Goal: Task Accomplishment & Management: Manage account settings

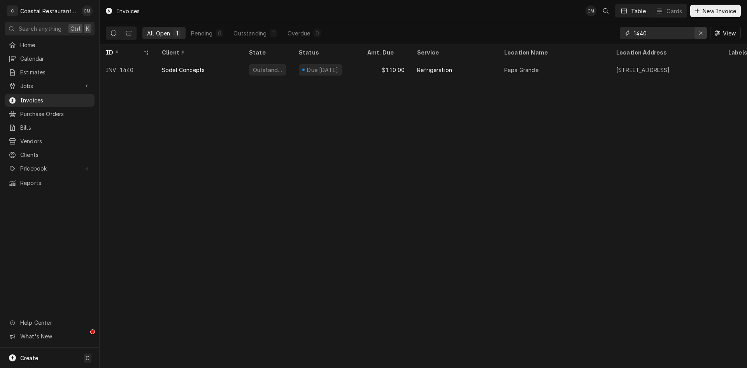
click at [373, 35] on icon "Erase input" at bounding box center [701, 32] width 4 height 5
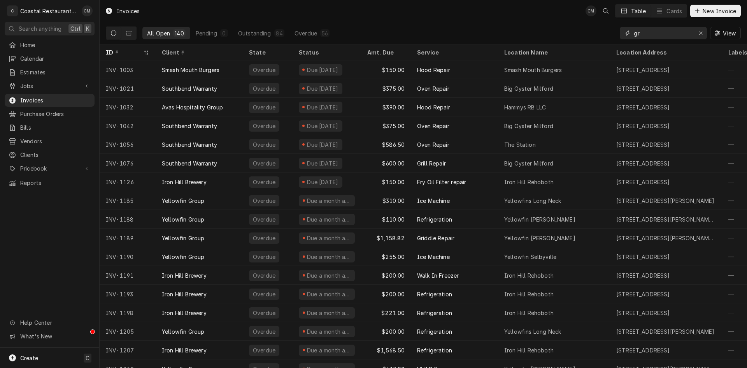
type input "g"
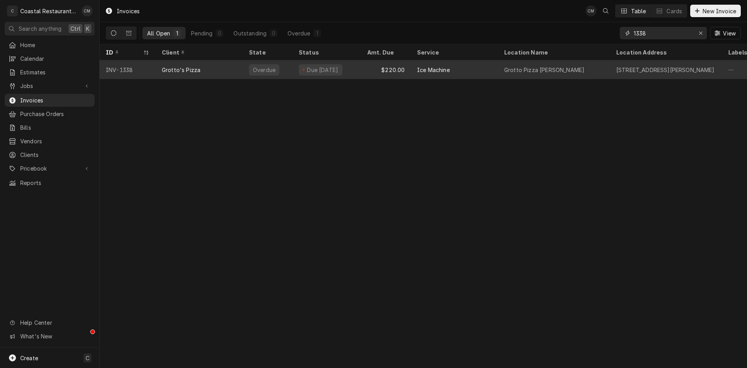
type input "1338"
click at [347, 68] on div "Due 5 days ago" at bounding box center [326, 69] width 68 height 19
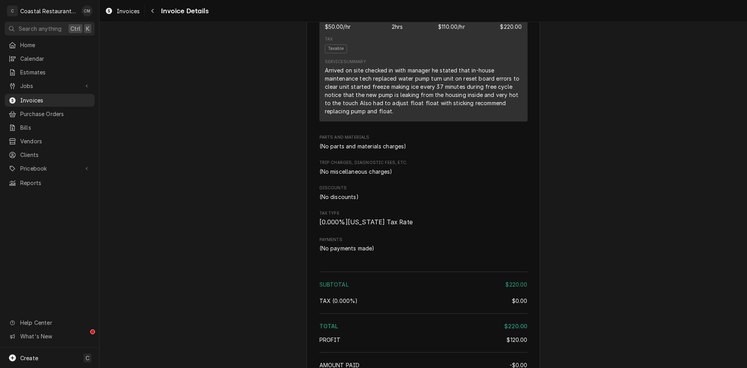
scroll to position [648, 0]
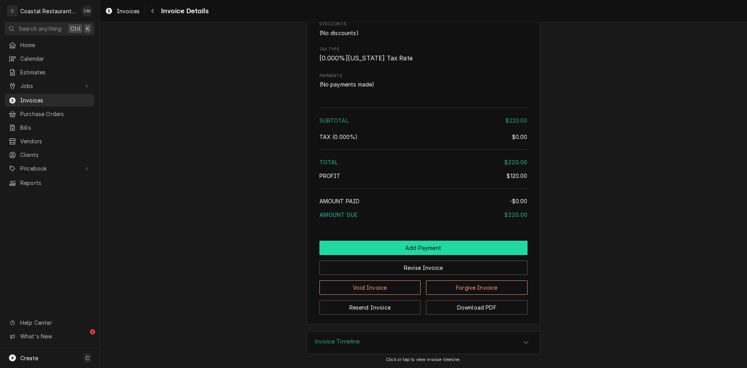
click at [379, 247] on button "Add Payment" at bounding box center [423, 247] width 208 height 14
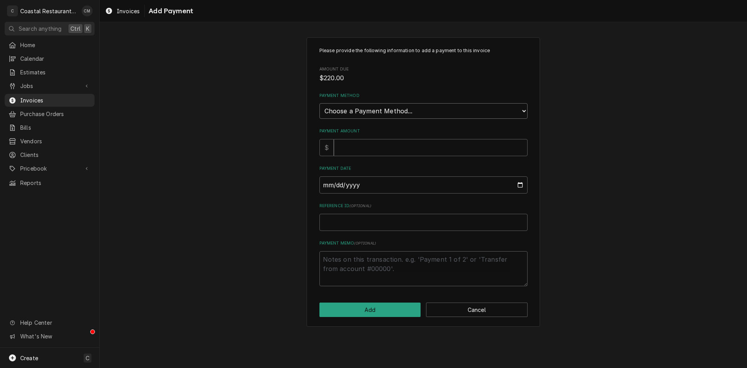
drag, startPoint x: 396, startPoint y: 111, endPoint x: 395, endPoint y: 117, distance: 5.9
click at [396, 111] on select "Choose a Payment Method... Cash Check Credit/Debit Card ACH/eCheck Other" at bounding box center [423, 111] width 208 height 16
select select "2"
click at [319, 103] on select "Choose a Payment Method... Cash Check Credit/Debit Card ACH/eCheck Other" at bounding box center [423, 111] width 208 height 16
click at [371, 148] on input "Payment Amount" at bounding box center [431, 147] width 194 height 17
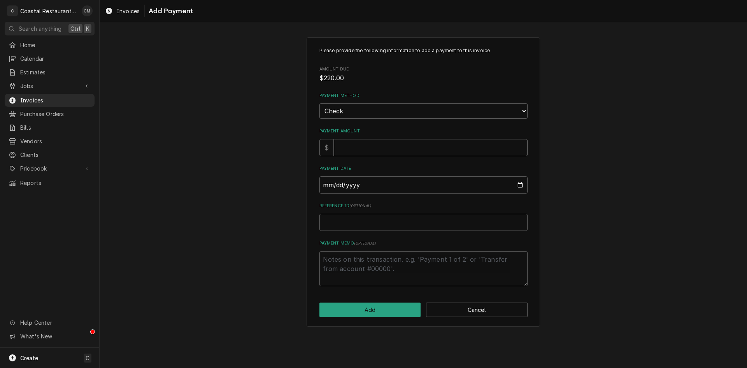
type textarea "x"
type input "2"
type textarea "x"
type input "22"
type textarea "x"
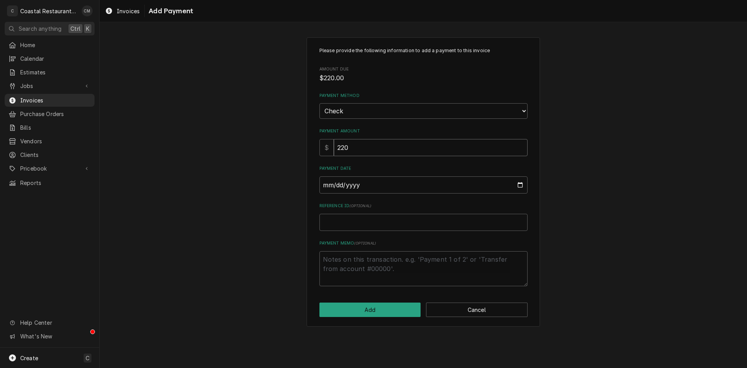
type input "220"
type input "0002-08-19"
type textarea "x"
type input "0020-08-19"
type textarea "x"
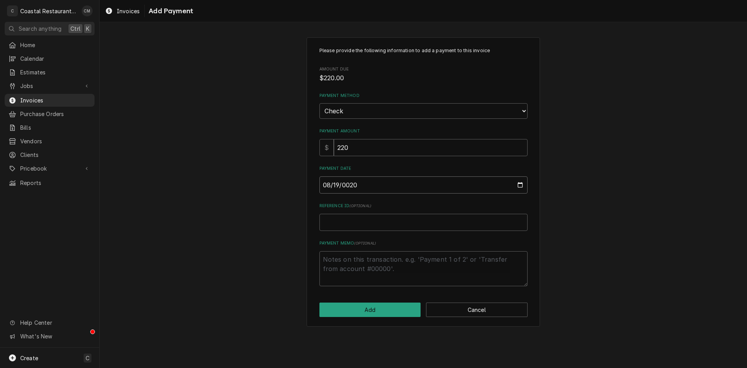
type input "0202-08-19"
type textarea "x"
type input "2025-08-19"
type textarea "x"
type input "1"
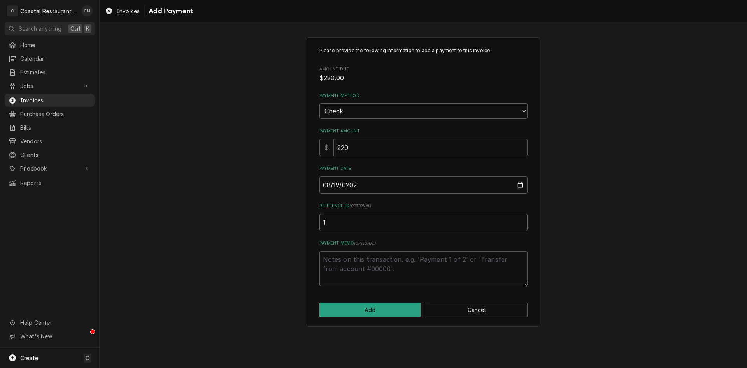
type textarea "x"
type input "16"
type textarea "x"
type input "162"
type textarea "x"
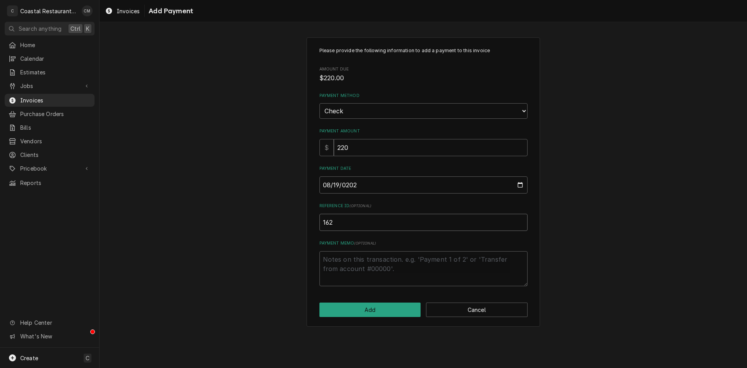
type input "1622"
type textarea "x"
type input "16225"
type textarea "x"
type input "162259"
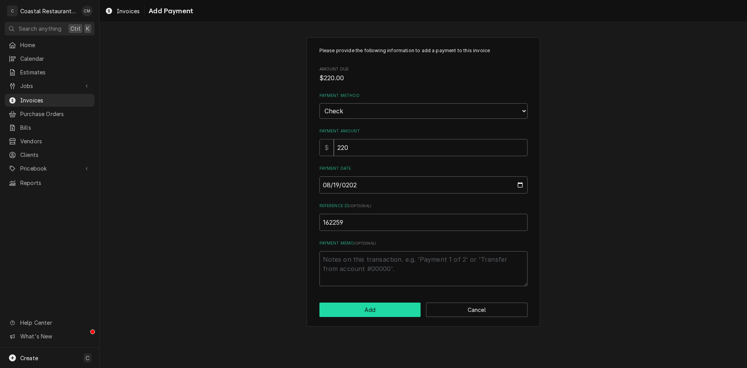
click button "Add" at bounding box center [370, 309] width 102 height 14
type textarea "x"
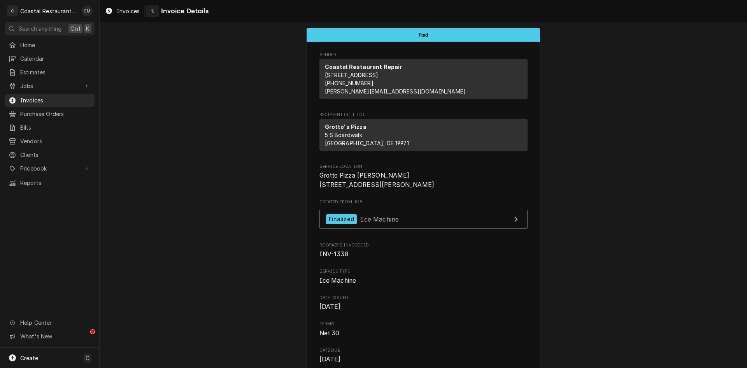
click at [149, 10] on div "Navigate back" at bounding box center [153, 11] width 8 height 8
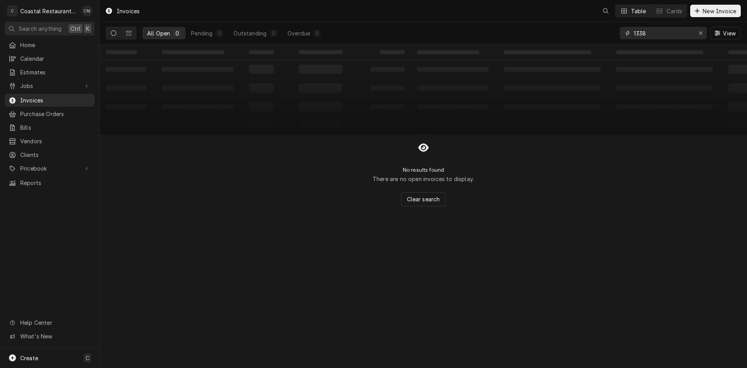
click at [674, 33] on input "1338" at bounding box center [663, 33] width 58 height 12
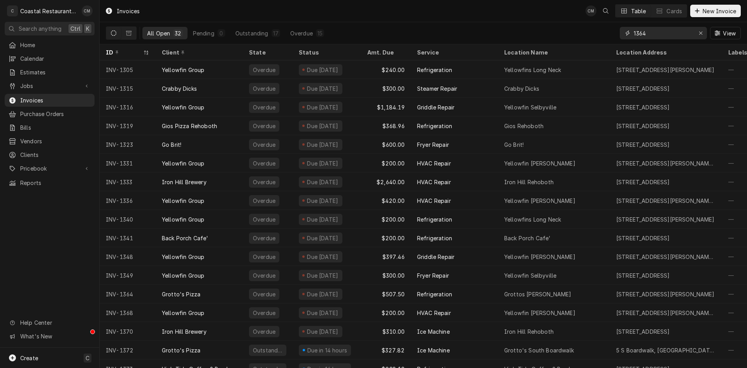
type input "1364"
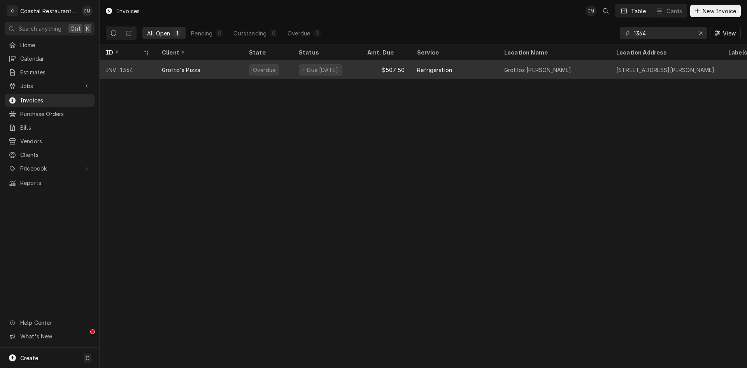
click at [357, 68] on div "Due 2 days ago" at bounding box center [326, 69] width 68 height 19
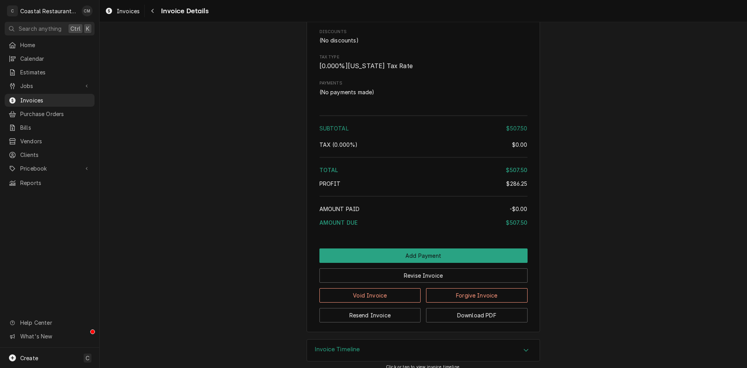
scroll to position [987, 0]
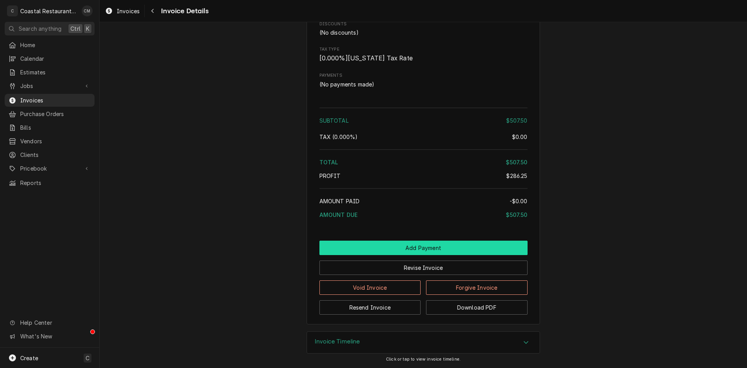
click at [407, 249] on button "Add Payment" at bounding box center [423, 247] width 208 height 14
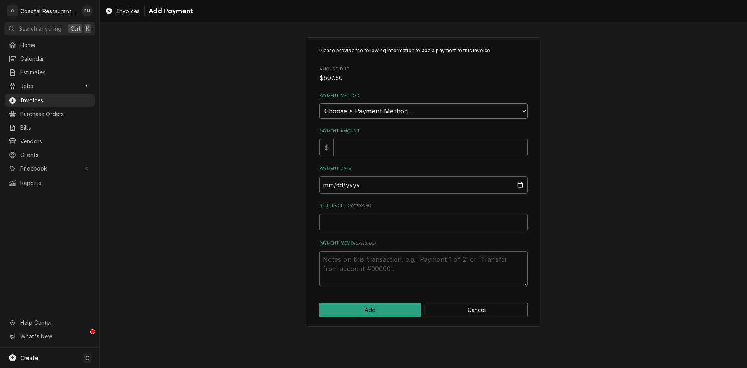
click at [408, 113] on select "Choose a Payment Method... Cash Check Credit/Debit Card ACH/eCheck Other" at bounding box center [423, 111] width 208 height 16
select select "2"
click at [319, 103] on select "Choose a Payment Method... Cash Check Credit/Debit Card ACH/eCheck Other" at bounding box center [423, 111] width 208 height 16
click at [371, 147] on input "Payment Amount" at bounding box center [431, 147] width 194 height 17
type textarea "x"
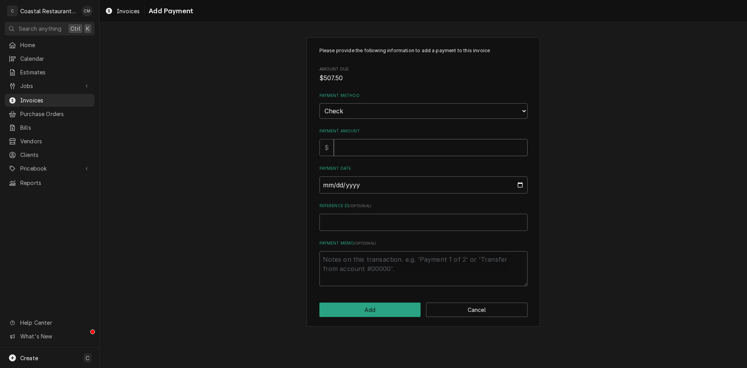
type input "5"
type textarea "x"
type input "50"
type textarea "x"
type input "507"
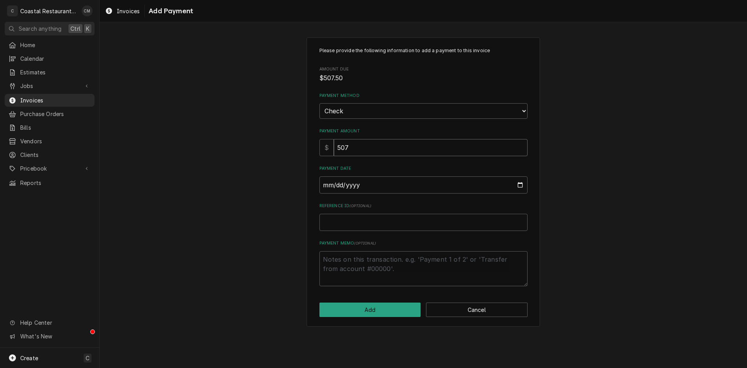
type textarea "x"
type input "507.5"
type input "0002-08-19"
type textarea "x"
type input "0020-08-19"
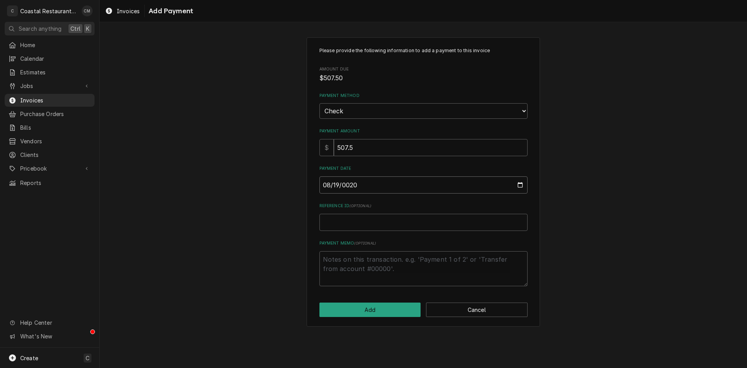
type textarea "x"
type input "0202-08-19"
type textarea "x"
type input "2025-08-19"
type textarea "x"
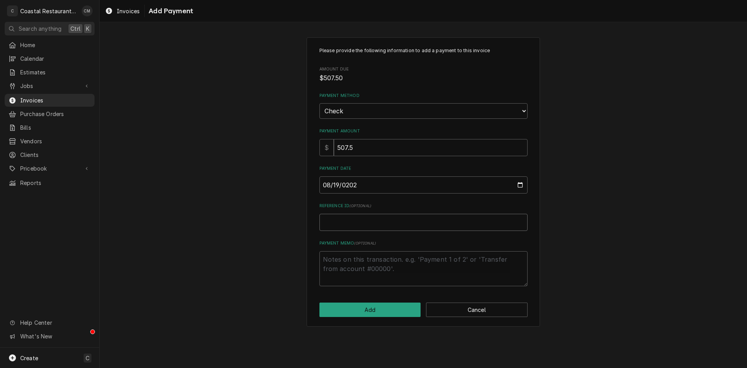
type input "1"
type textarea "x"
type input "16"
type textarea "x"
type input "162"
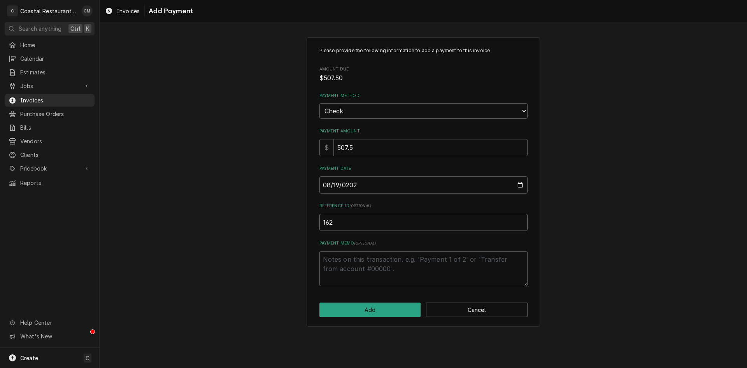
type textarea "x"
type input "1622"
type textarea "x"
type input "16225"
type textarea "x"
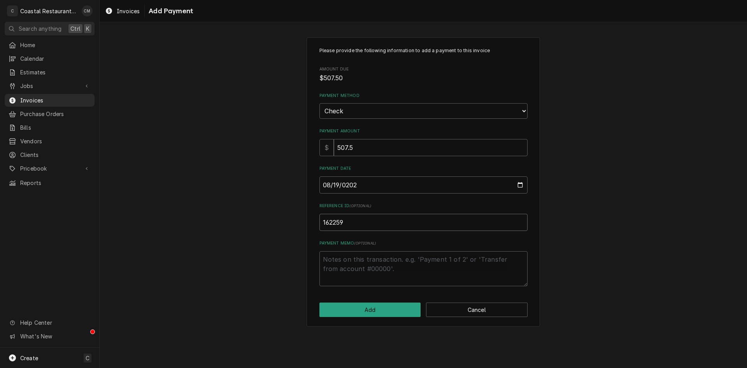
type input "162259"
click button "Add" at bounding box center [370, 309] width 102 height 14
type textarea "x"
